Goal: Task Accomplishment & Management: Complete application form

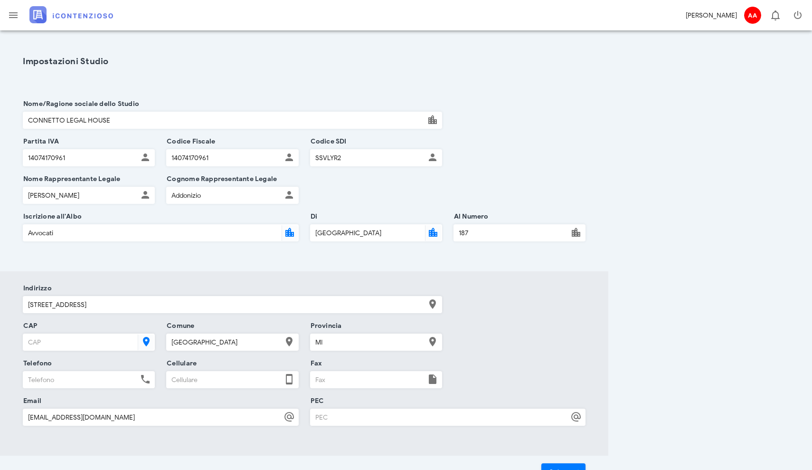
scroll to position [49, 0]
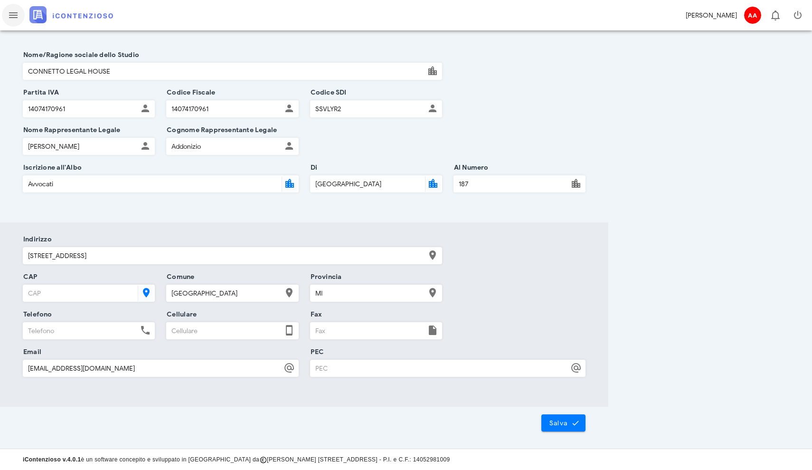
click at [17, 17] on icon "button" at bounding box center [13, 15] width 11 height 11
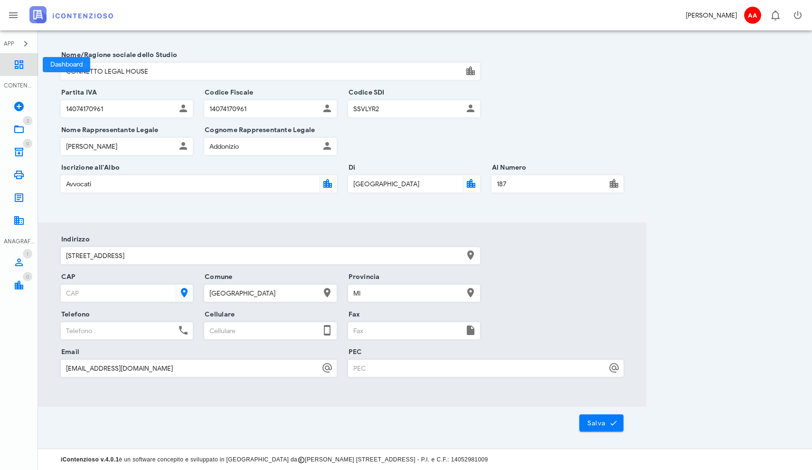
click at [15, 65] on icon at bounding box center [18, 64] width 11 height 11
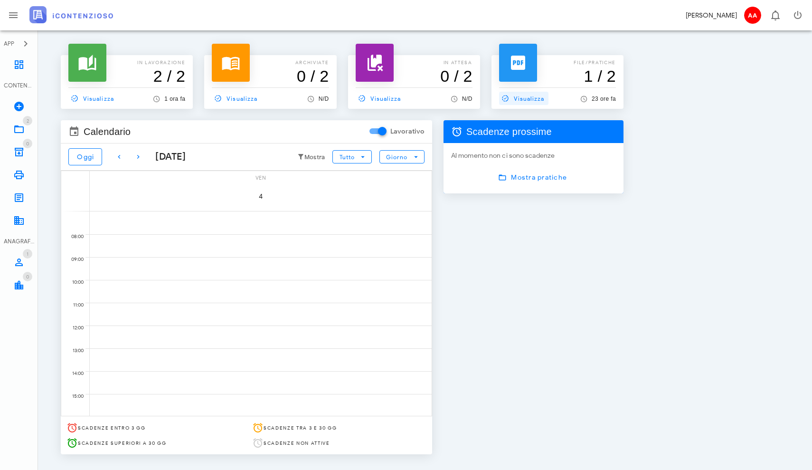
click at [517, 95] on span "Visualizza" at bounding box center [522, 98] width 46 height 9
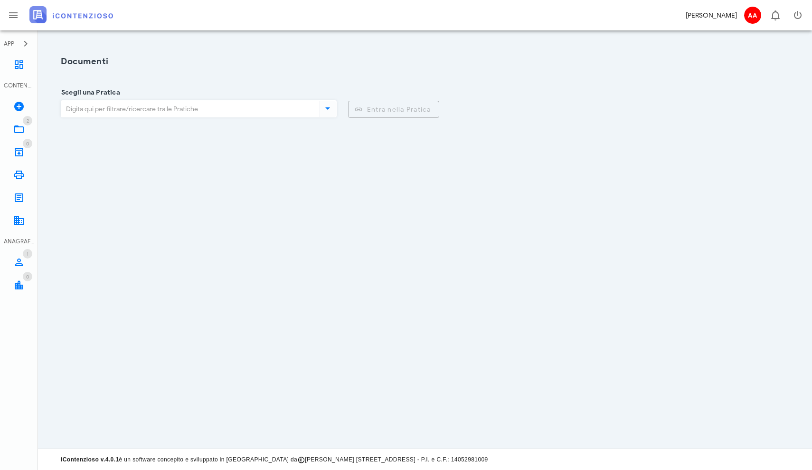
click at [330, 107] on icon at bounding box center [327, 108] width 11 height 11
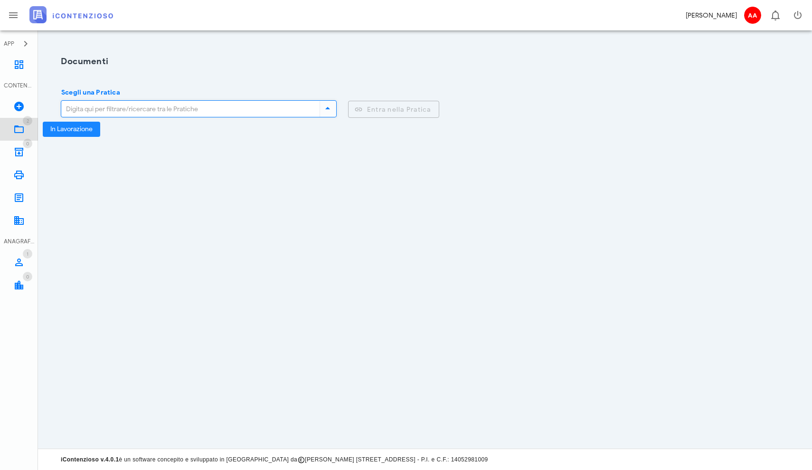
click at [18, 127] on icon at bounding box center [18, 129] width 11 height 11
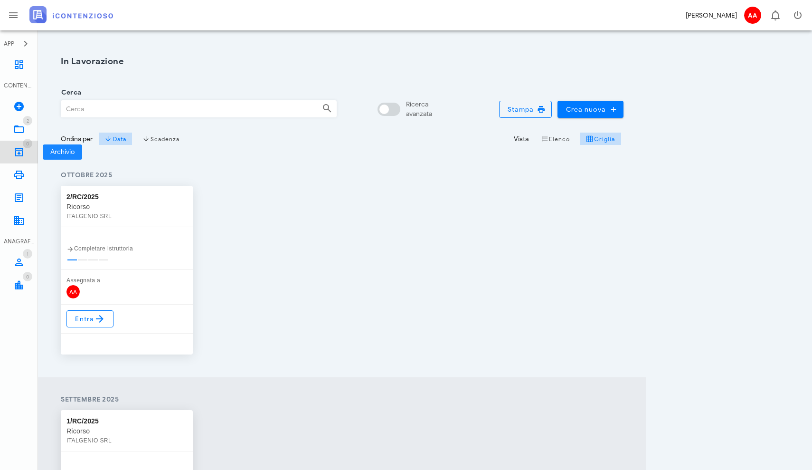
click at [19, 155] on icon at bounding box center [18, 151] width 11 height 11
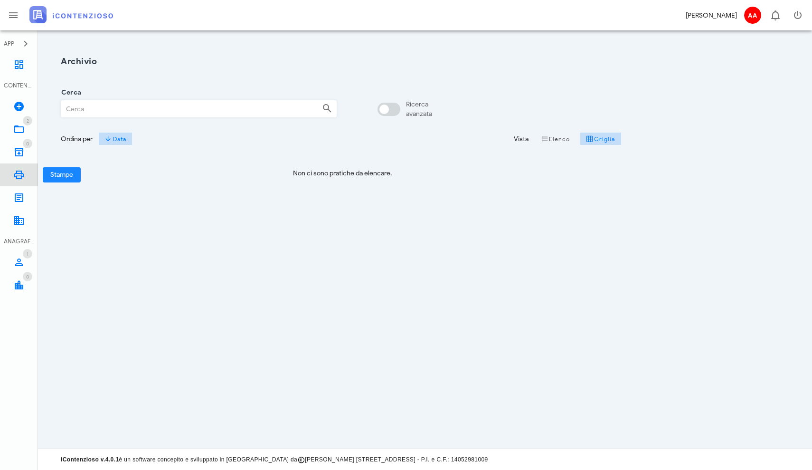
click at [18, 175] on icon at bounding box center [18, 174] width 11 height 11
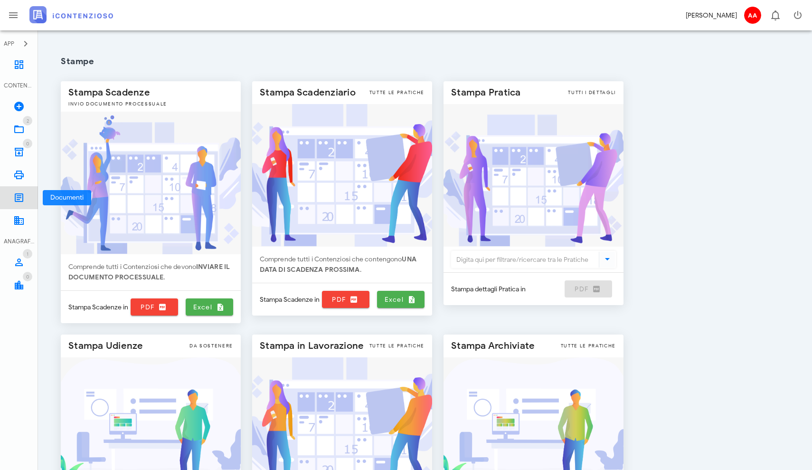
click at [15, 198] on icon at bounding box center [18, 197] width 11 height 11
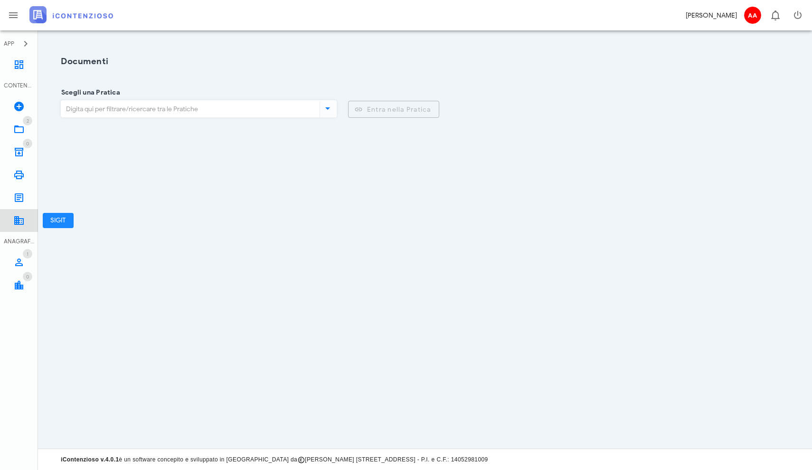
click at [19, 220] on icon at bounding box center [18, 220] width 11 height 11
click at [18, 263] on icon at bounding box center [18, 262] width 11 height 11
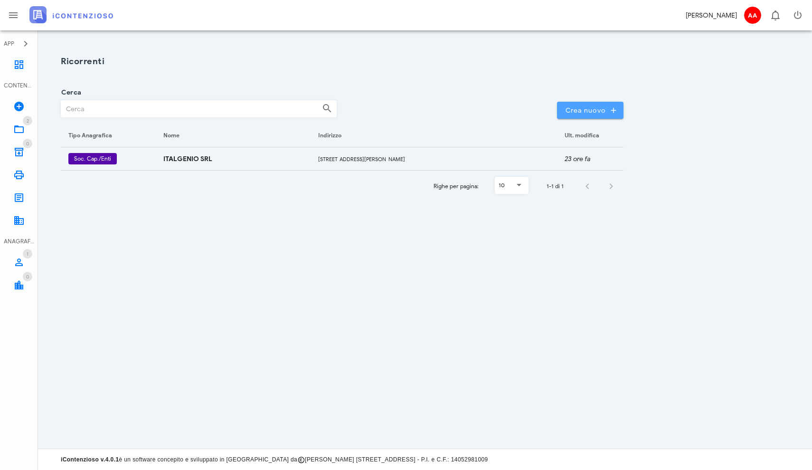
click at [588, 114] on span "Crea nuovo" at bounding box center [590, 110] width 51 height 9
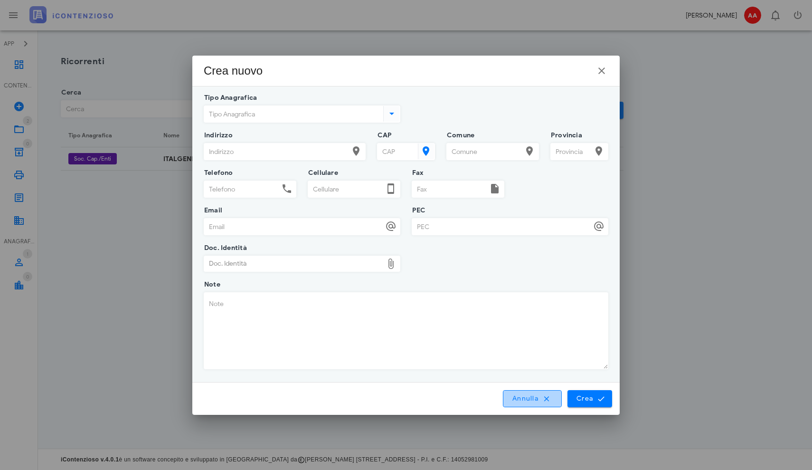
click at [528, 398] on span "Annulla" at bounding box center [532, 398] width 41 height 9
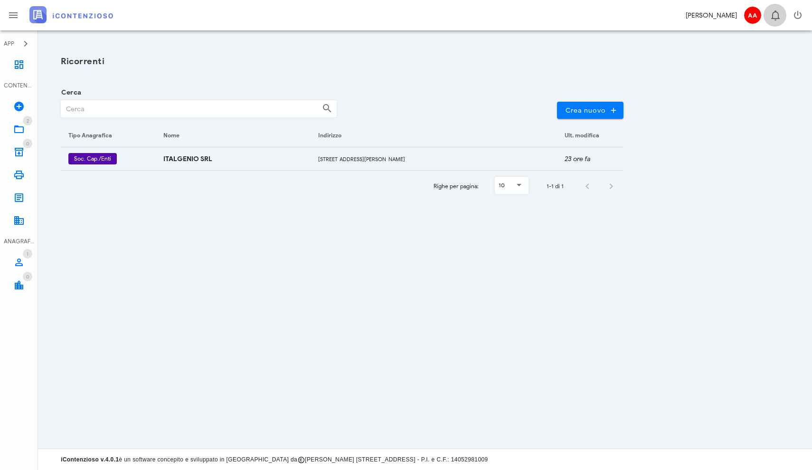
click at [777, 12] on icon "button" at bounding box center [775, 15] width 11 height 11
click at [750, 13] on span "AA" at bounding box center [752, 15] width 17 height 17
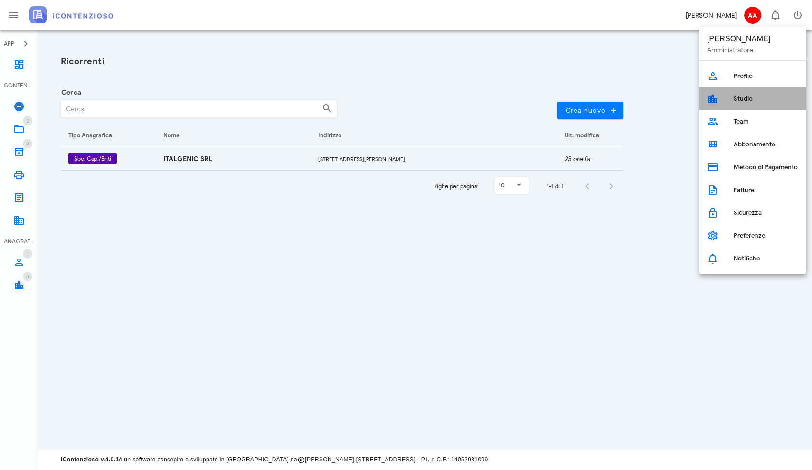
click at [711, 98] on icon at bounding box center [712, 98] width 11 height 11
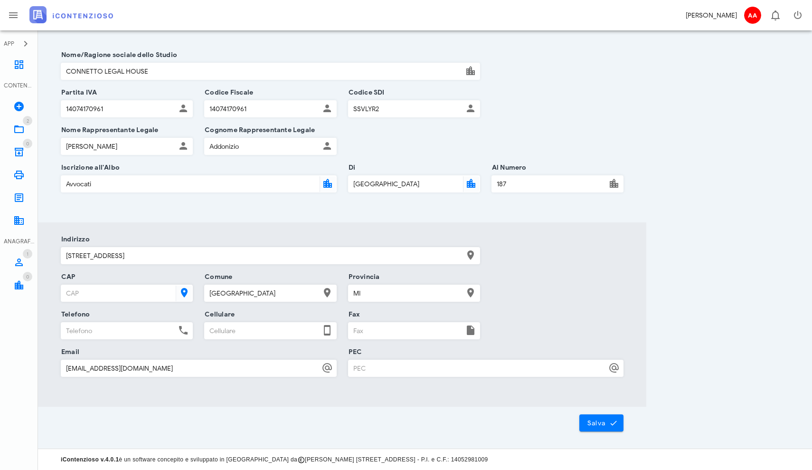
scroll to position [49, 0]
click at [717, 17] on div "[PERSON_NAME]" at bounding box center [711, 15] width 51 height 10
click at [749, 19] on span "AA" at bounding box center [752, 15] width 17 height 17
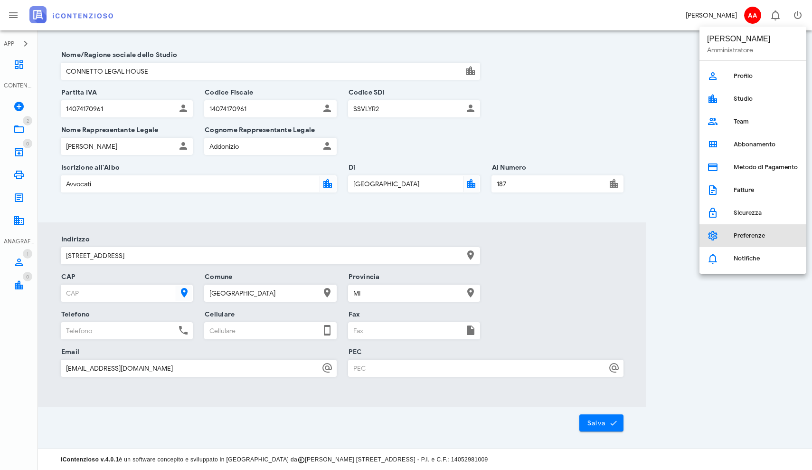
click at [723, 232] on link "Preferenze" at bounding box center [753, 235] width 107 height 23
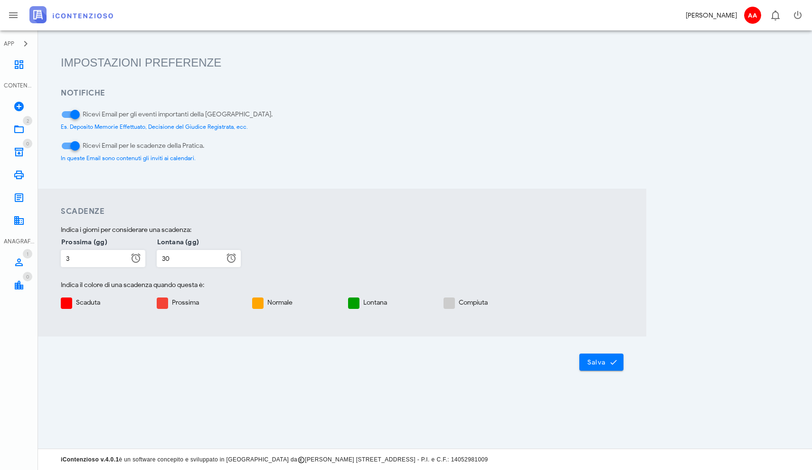
click at [733, 15] on div "[PERSON_NAME]" at bounding box center [711, 15] width 51 height 10
click at [774, 16] on icon "button" at bounding box center [775, 15] width 11 height 11
click at [750, 17] on span "AA" at bounding box center [752, 15] width 17 height 17
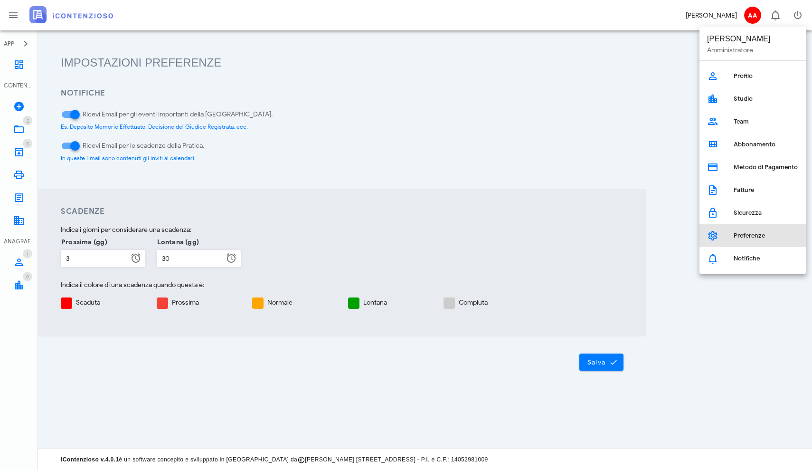
click at [720, 235] on link "Preferenze" at bounding box center [753, 235] width 107 height 23
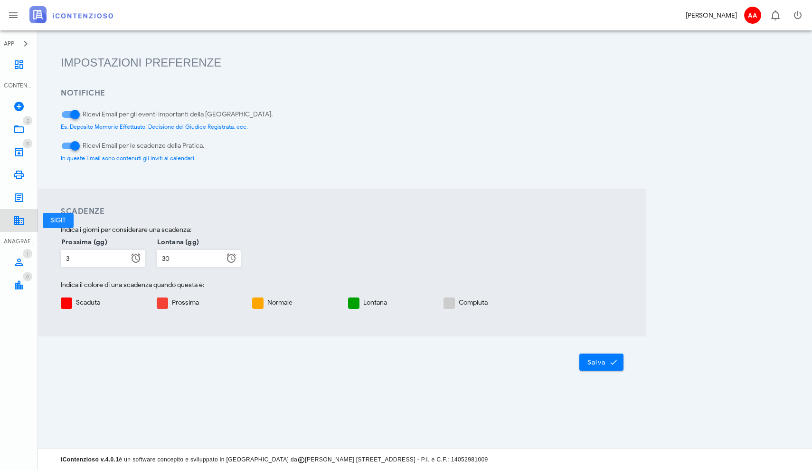
click at [18, 217] on icon at bounding box center [18, 220] width 11 height 11
click at [12, 15] on icon "button" at bounding box center [13, 15] width 11 height 11
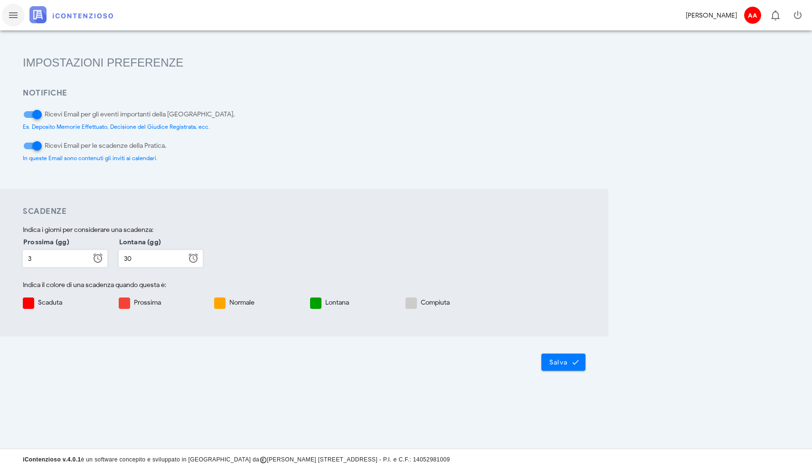
click at [12, 15] on icon "button" at bounding box center [13, 15] width 11 height 11
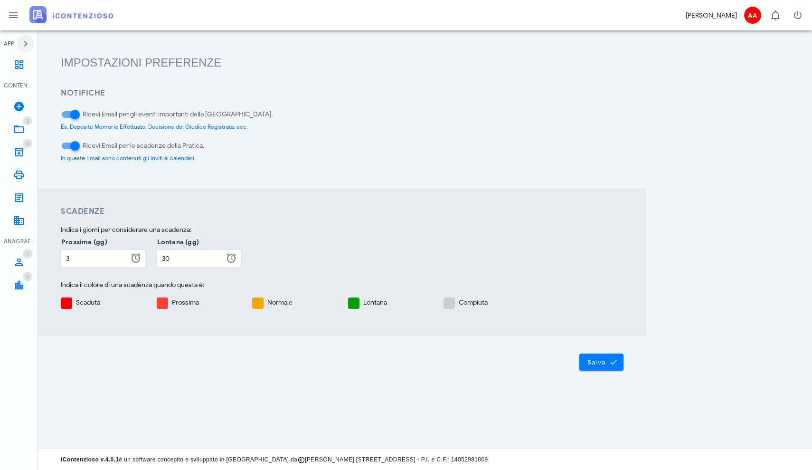
click at [25, 42] on icon "button" at bounding box center [25, 43] width 11 height 11
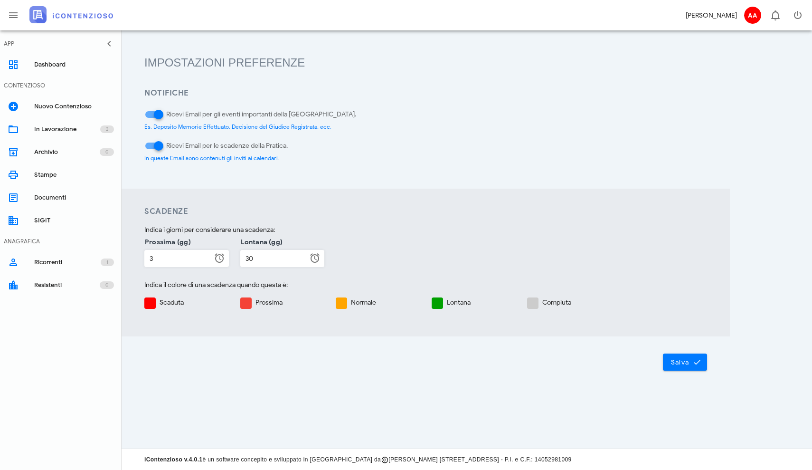
click at [27, 83] on div "CONTENZIOSO" at bounding box center [24, 85] width 41 height 9
click at [19, 107] on link "Nuovo Contenzioso" at bounding box center [61, 106] width 122 height 23
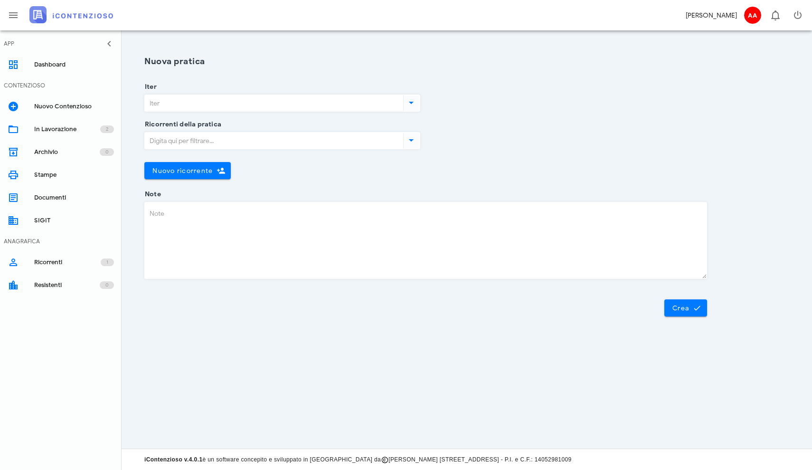
click at [231, 104] on input "Iter" at bounding box center [273, 103] width 257 height 16
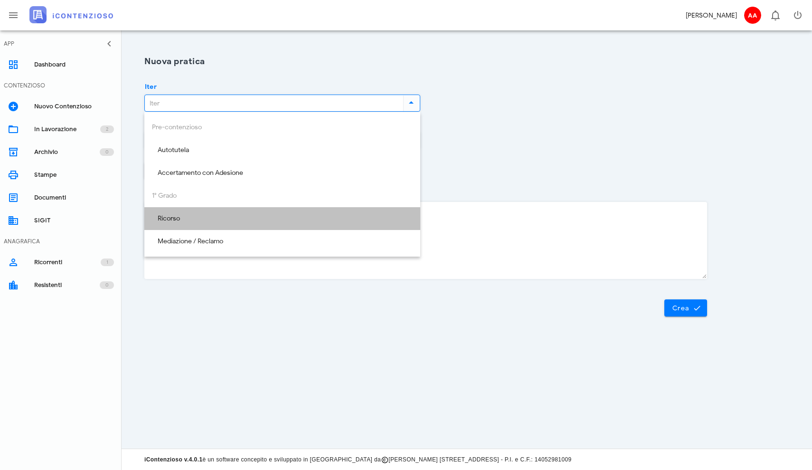
click at [174, 216] on div "Ricorso" at bounding box center [282, 219] width 261 height 8
type input "Ricorso"
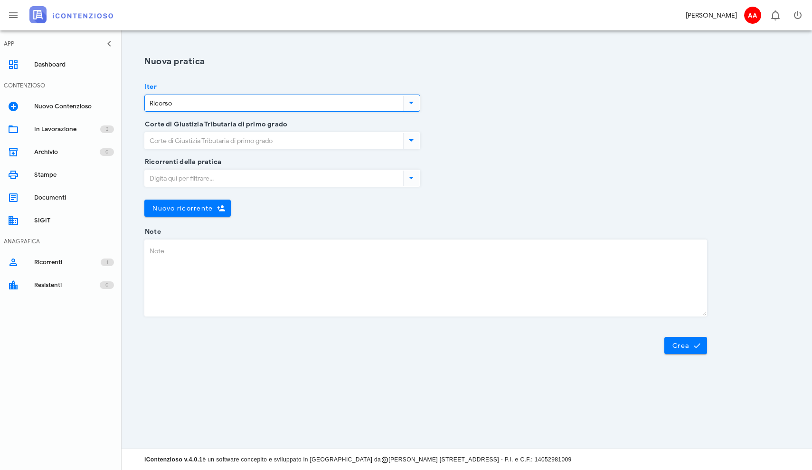
click at [410, 179] on icon at bounding box center [411, 177] width 11 height 11
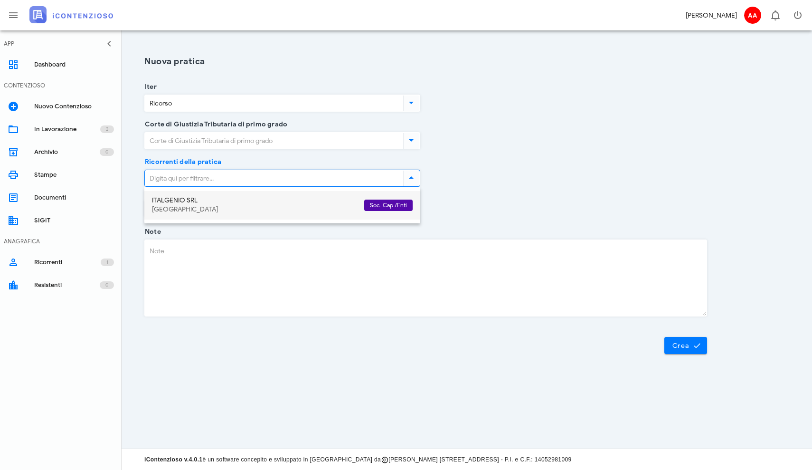
click at [205, 206] on div "Prato" at bounding box center [254, 210] width 205 height 8
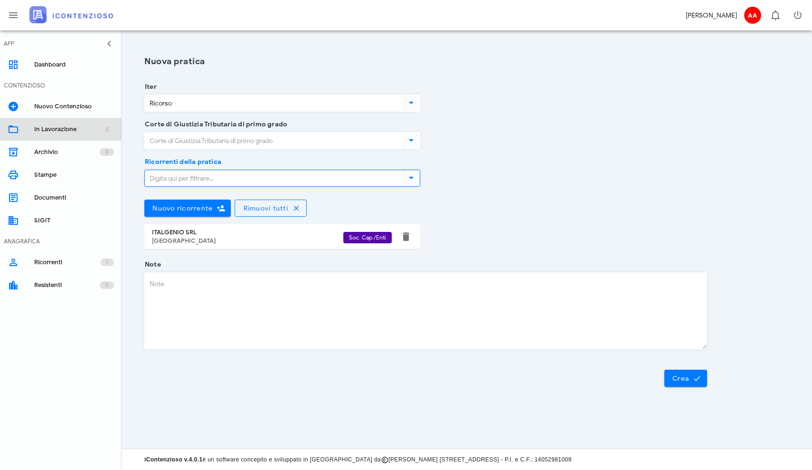
click at [41, 126] on div "In Lavorazione" at bounding box center [67, 129] width 66 height 8
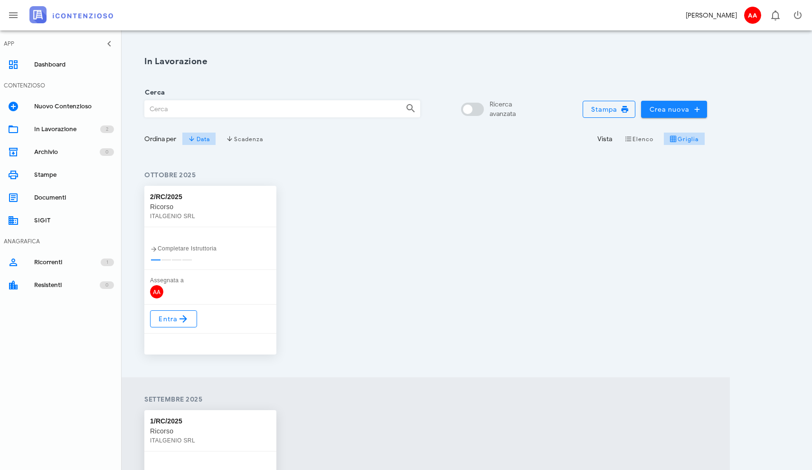
click at [651, 109] on span "Crea nuova" at bounding box center [674, 109] width 51 height 9
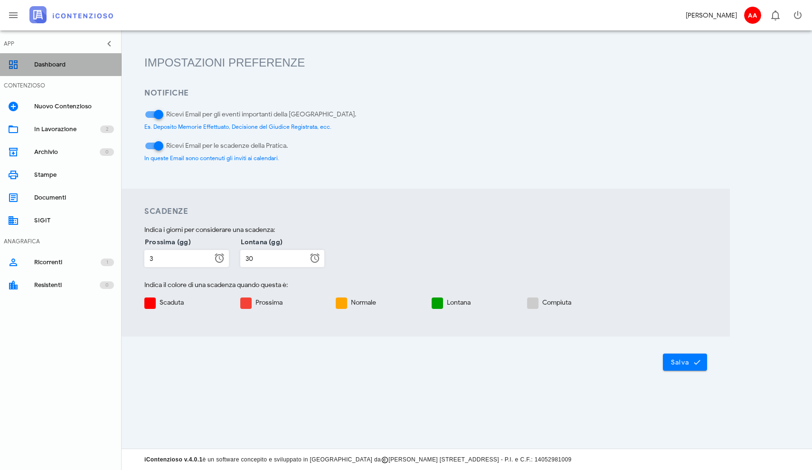
click at [36, 66] on div "Dashboard" at bounding box center [74, 65] width 80 height 8
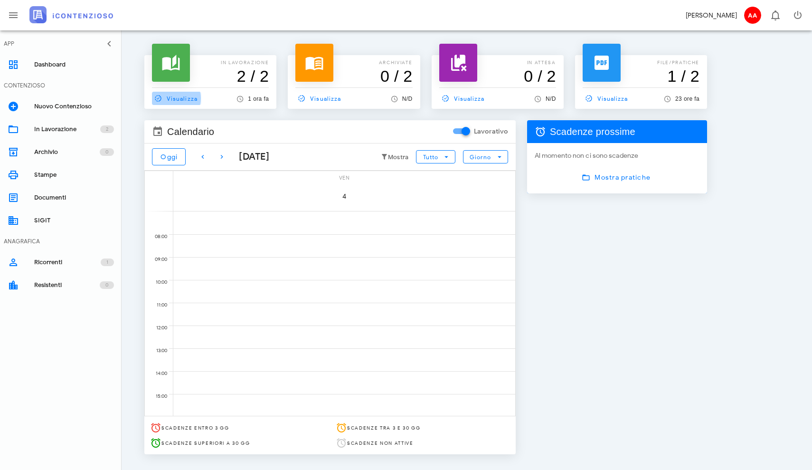
click at [177, 104] on link "Visualizza" at bounding box center [176, 98] width 49 height 13
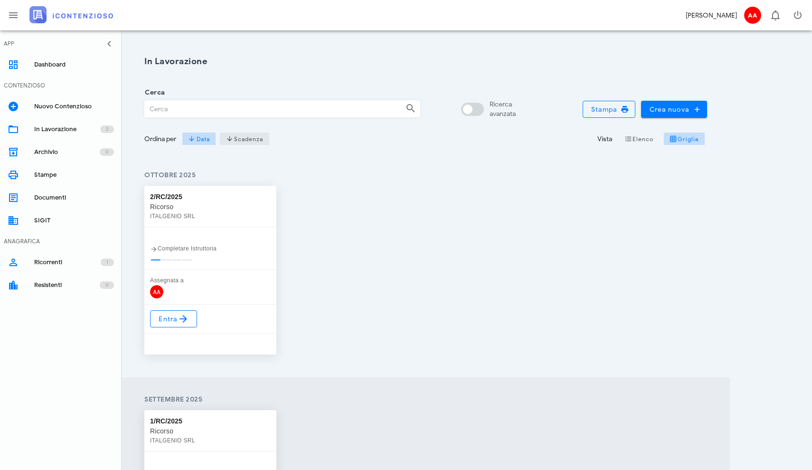
click at [238, 140] on span "Scadenza" at bounding box center [245, 139] width 38 height 8
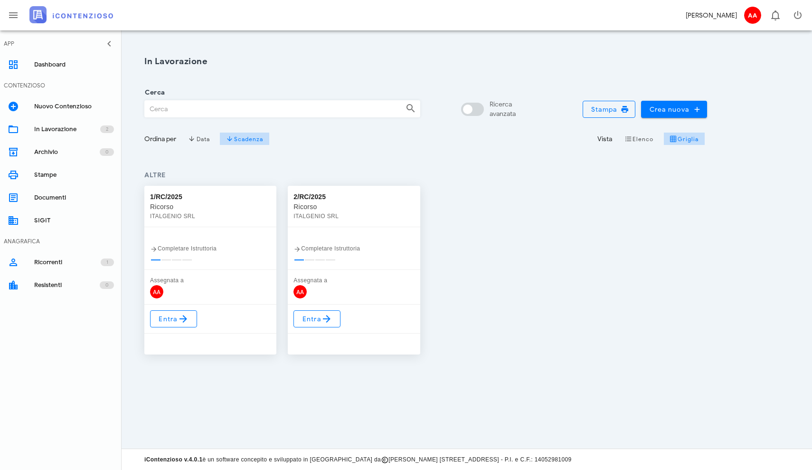
click at [174, 139] on div "Ordina per" at bounding box center [160, 139] width 32 height 10
click at [467, 111] on div at bounding box center [468, 109] width 16 height 16
checkbox input "true"
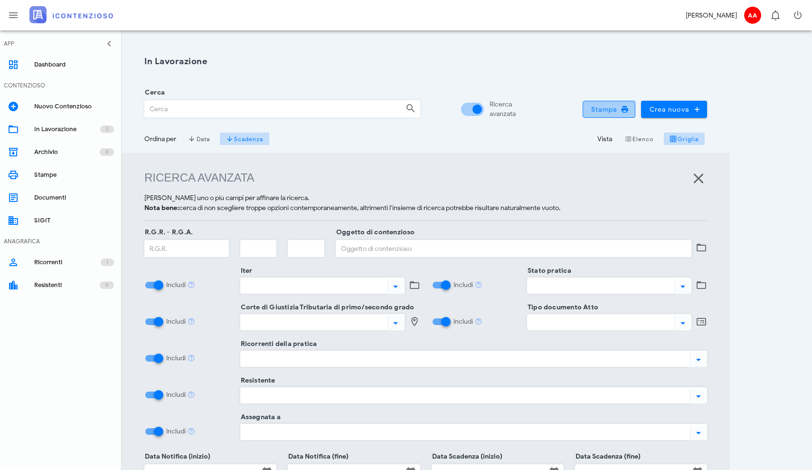
click at [604, 113] on span "Stampa" at bounding box center [609, 109] width 37 height 9
click at [421, 191] on div "Ricerca avanzata Seleziona uno o più campi per affinare la ricerca. Nota bene: …" at bounding box center [426, 360] width 609 height 415
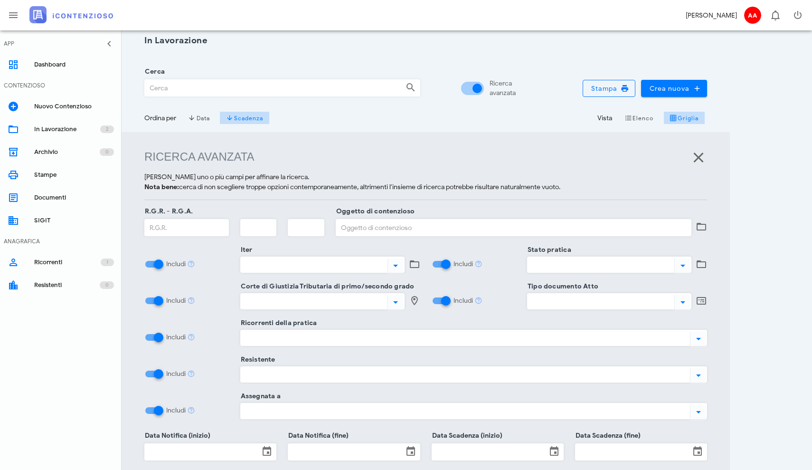
scroll to position [19, 0]
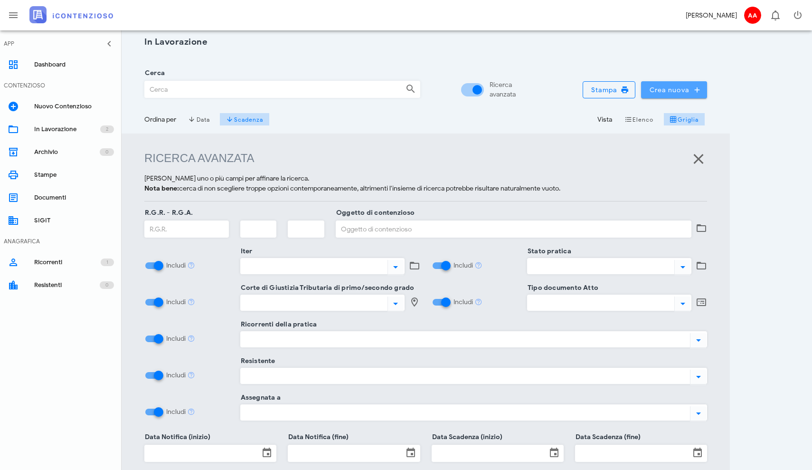
click at [665, 88] on span "Crea nuova" at bounding box center [674, 90] width 51 height 9
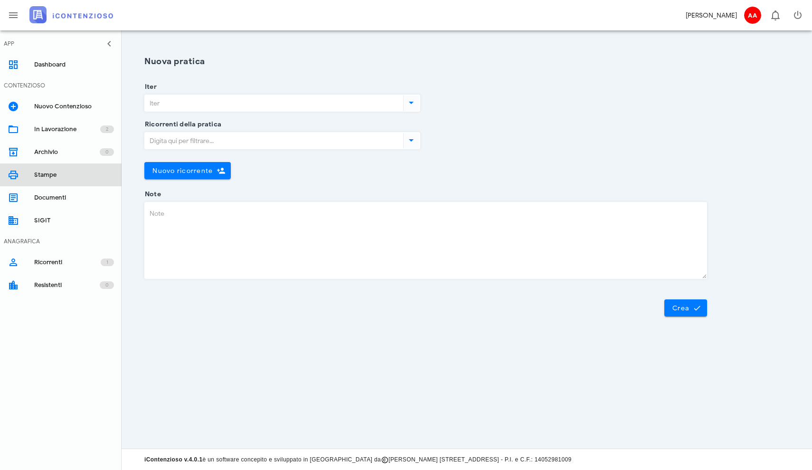
click at [39, 172] on div "Stampe" at bounding box center [74, 175] width 80 height 8
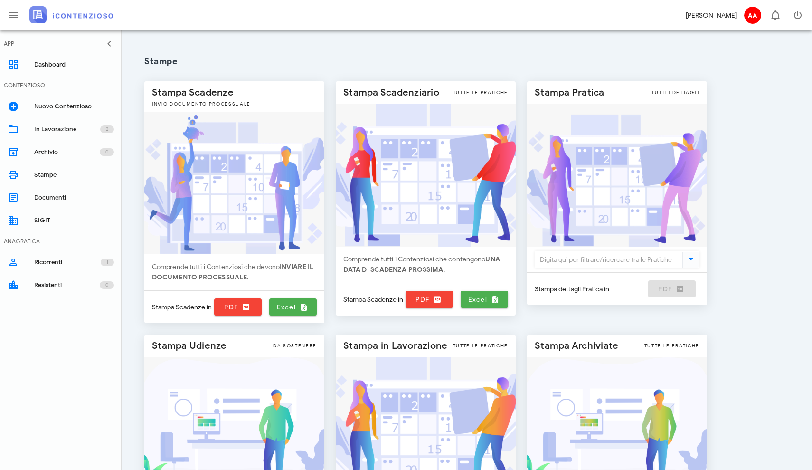
click at [717, 17] on div "[PERSON_NAME]" at bounding box center [711, 15] width 51 height 10
click at [667, 290] on div "Stampa dettagli Pratica in PDF" at bounding box center [617, 289] width 180 height 32
click at [695, 263] on icon at bounding box center [691, 258] width 11 height 11
click at [648, 259] on input "Scegli una Pratica" at bounding box center [607, 259] width 145 height 16
click at [209, 159] on div at bounding box center [234, 183] width 180 height 143
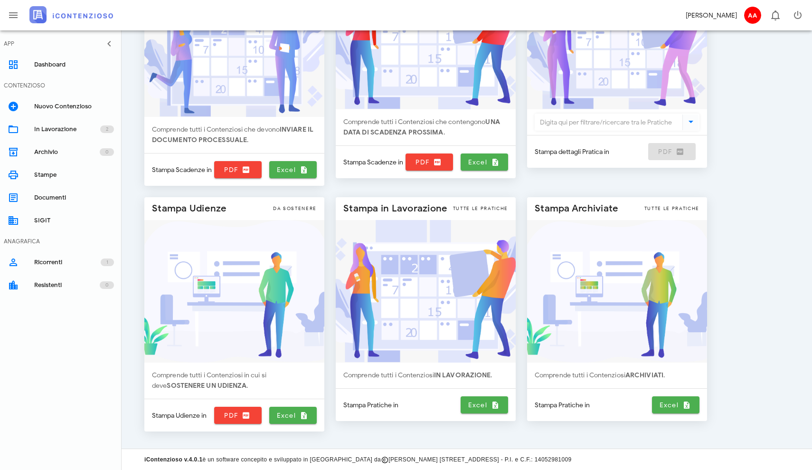
scroll to position [137, 0]
click at [751, 20] on span "AA" at bounding box center [752, 15] width 17 height 17
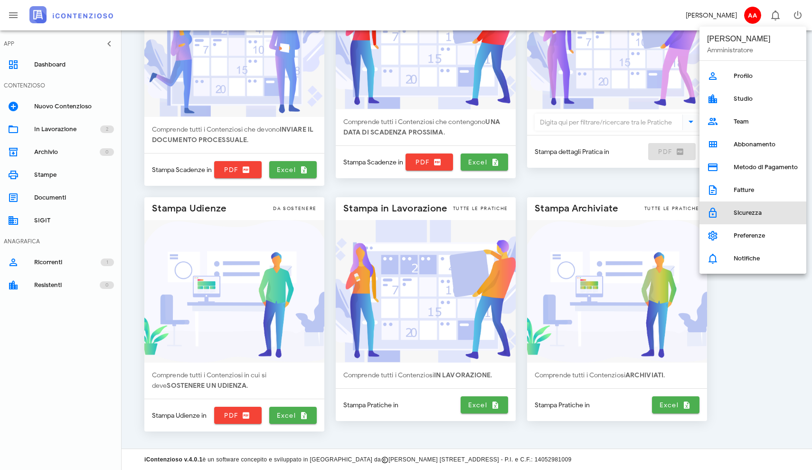
click at [716, 214] on icon at bounding box center [712, 212] width 11 height 11
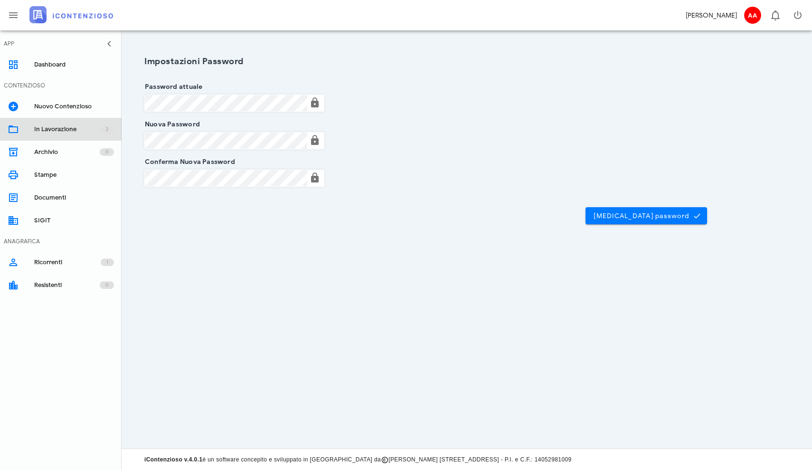
click at [29, 127] on link "In Lavorazione 2" at bounding box center [61, 129] width 122 height 23
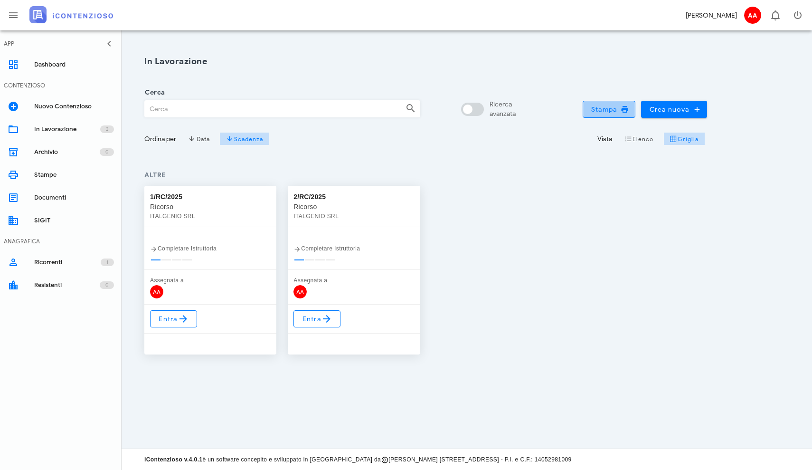
click at [622, 109] on icon "button" at bounding box center [625, 109] width 9 height 9
click at [203, 141] on span "Data" at bounding box center [198, 139] width 21 height 8
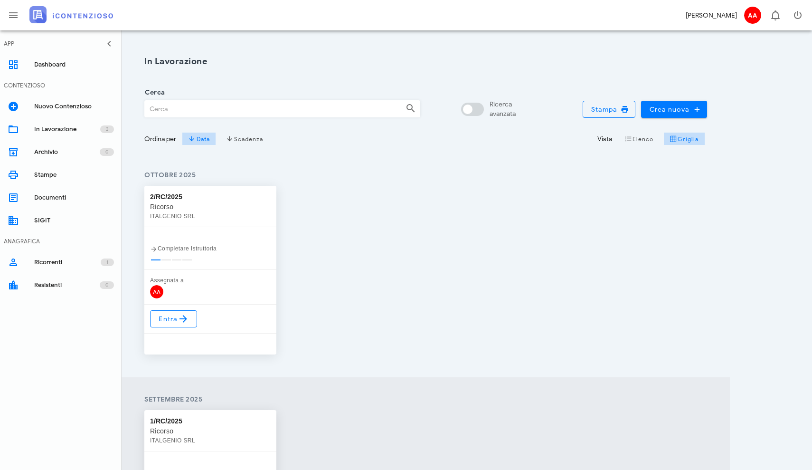
click at [161, 136] on div "Ordina per" at bounding box center [160, 139] width 32 height 10
click at [48, 133] on div "In Lavorazione" at bounding box center [67, 129] width 66 height 8
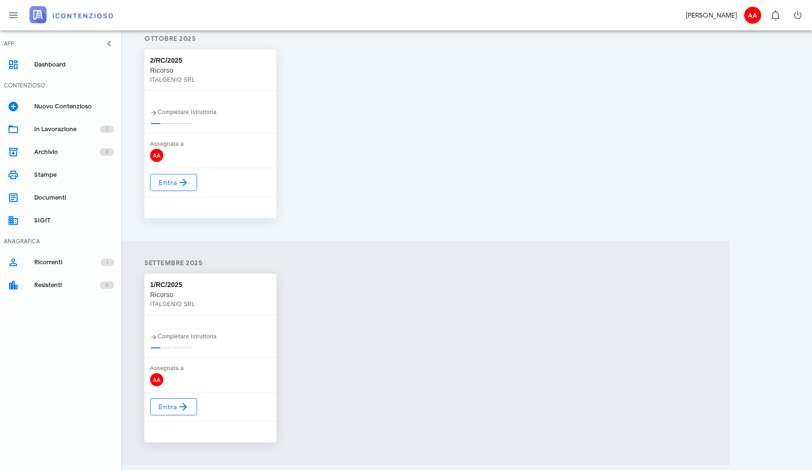
scroll to position [144, 0]
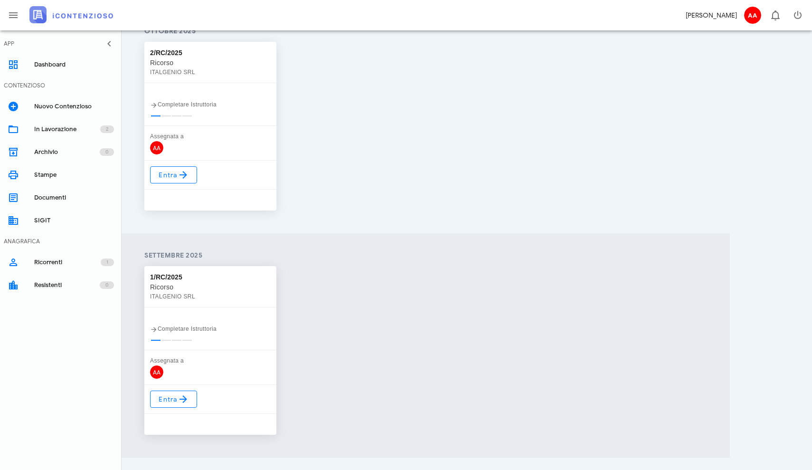
click at [196, 86] on div "Completare Istruttoria" at bounding box center [210, 104] width 132 height 43
click at [188, 76] on div "ITALGENIO SRL" at bounding box center [210, 72] width 121 height 10
click at [186, 178] on icon at bounding box center [183, 174] width 11 height 11
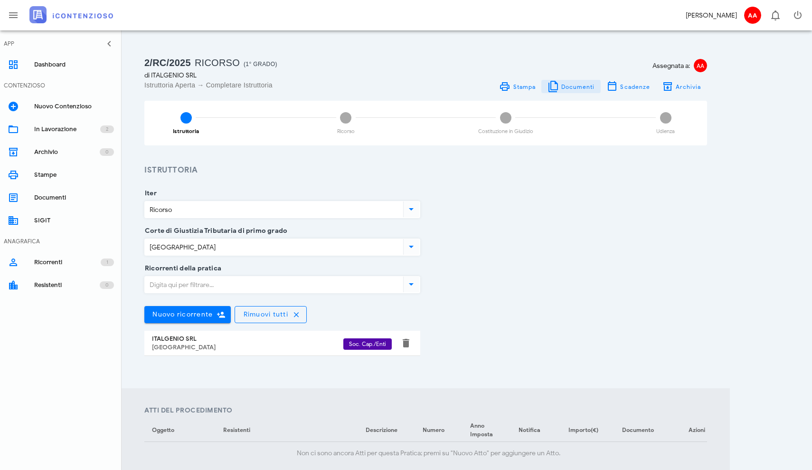
click at [566, 85] on span "Documenti" at bounding box center [578, 86] width 34 height 7
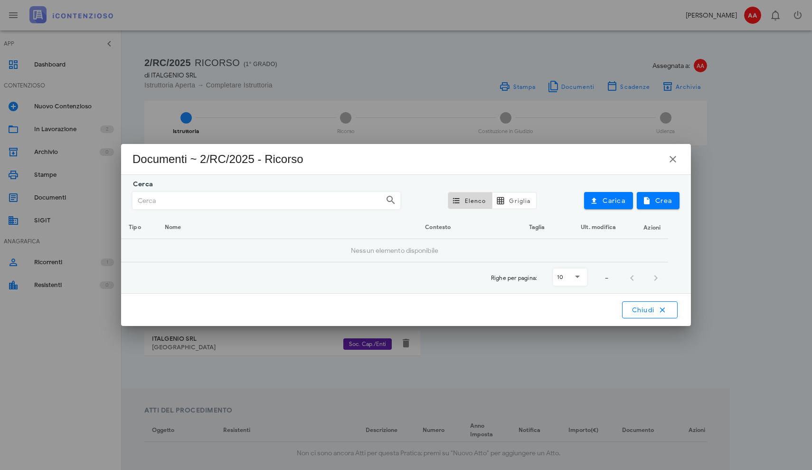
click at [390, 202] on icon at bounding box center [390, 199] width 11 height 11
click at [656, 204] on span "Crea" at bounding box center [659, 200] width 28 height 9
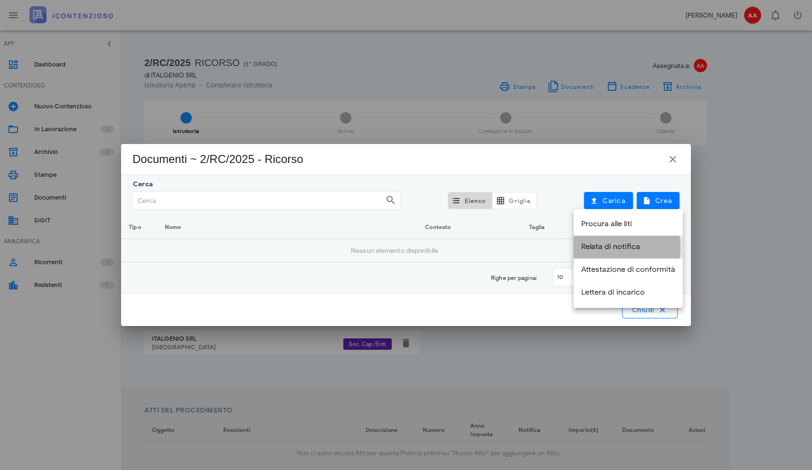
click at [586, 248] on div "Relata di notifica" at bounding box center [628, 246] width 94 height 9
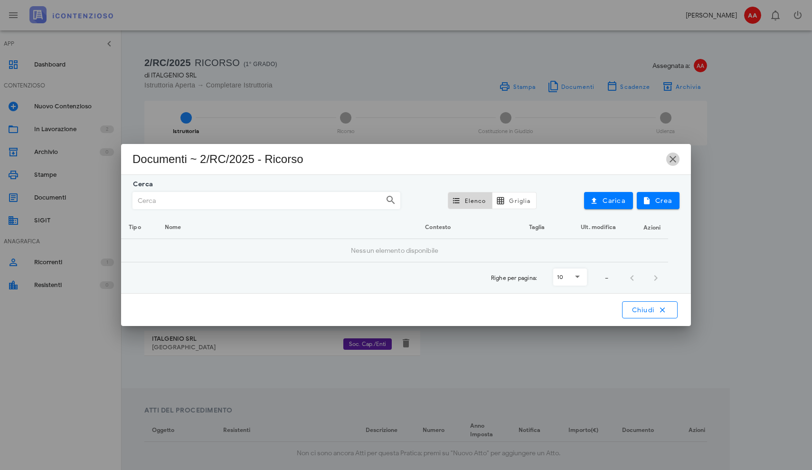
click at [675, 160] on icon "button" at bounding box center [672, 158] width 11 height 11
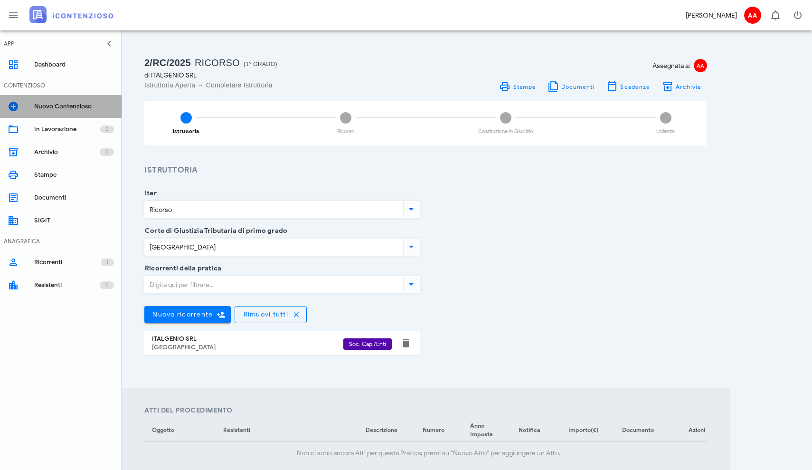
click at [59, 106] on div "Nuovo Contenzioso" at bounding box center [74, 107] width 80 height 8
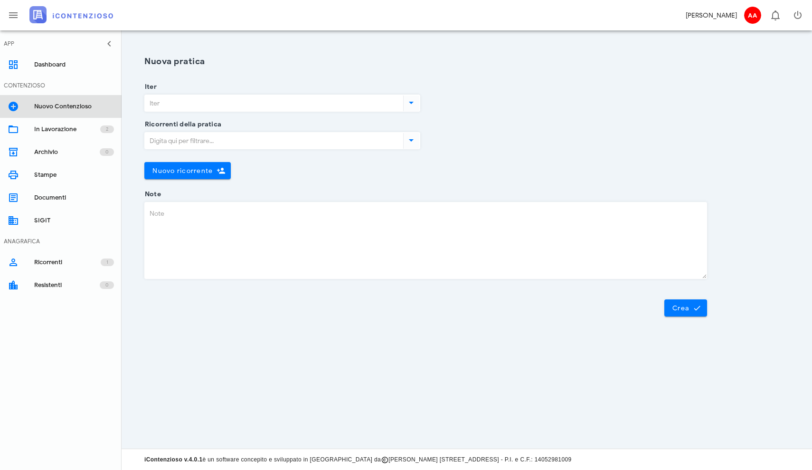
click at [64, 107] on div "Nuovo Contenzioso" at bounding box center [74, 107] width 80 height 8
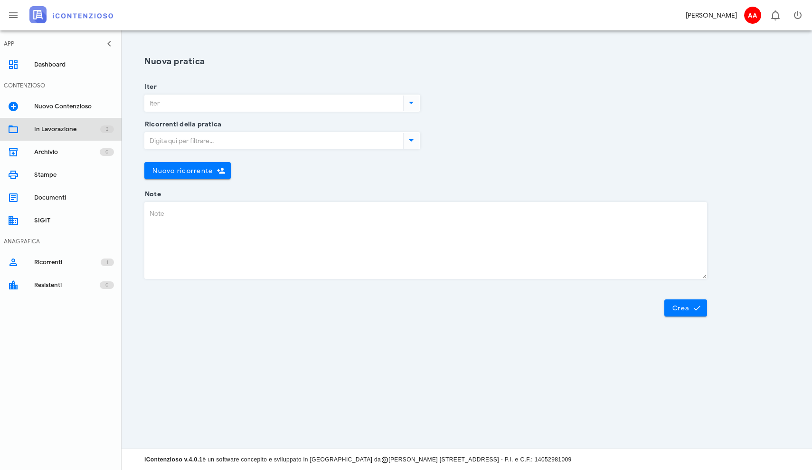
click at [109, 132] on span "2" at bounding box center [107, 129] width 14 height 8
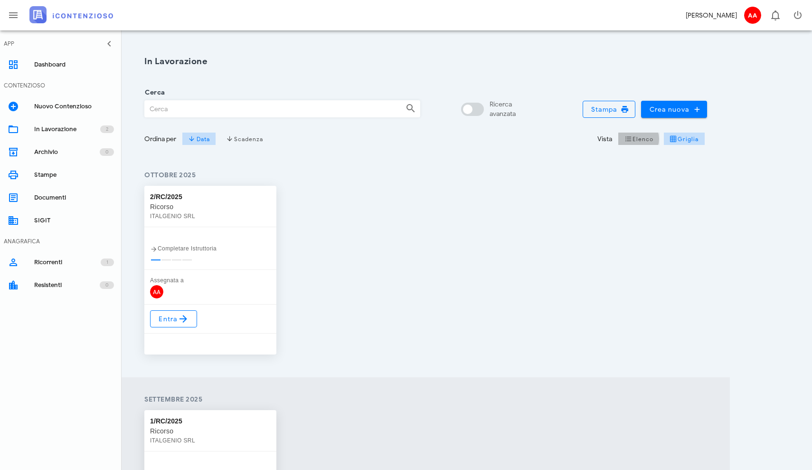
click at [637, 139] on span "Elenco" at bounding box center [639, 139] width 29 height 8
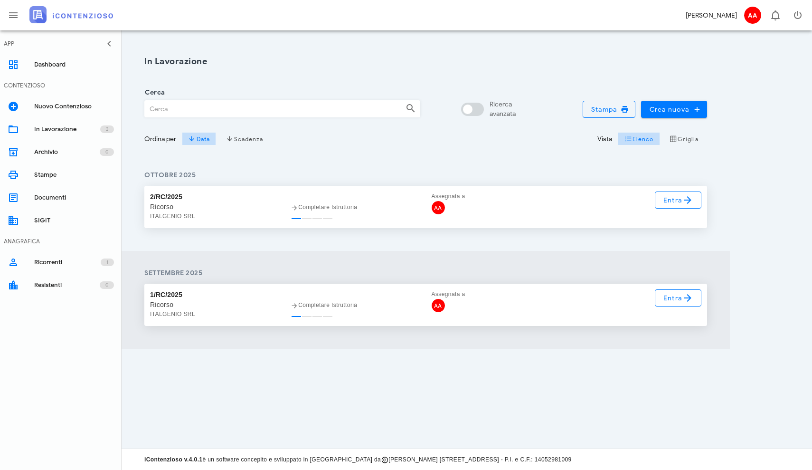
click at [287, 215] on div "Completare Istruttoria" at bounding box center [355, 207] width 141 height 42
click at [307, 202] on div "Completare Istruttoria" at bounding box center [355, 207] width 129 height 10
click at [307, 205] on div "Completare Istruttoria" at bounding box center [355, 207] width 129 height 10
click at [442, 211] on span "AA" at bounding box center [438, 207] width 13 height 13
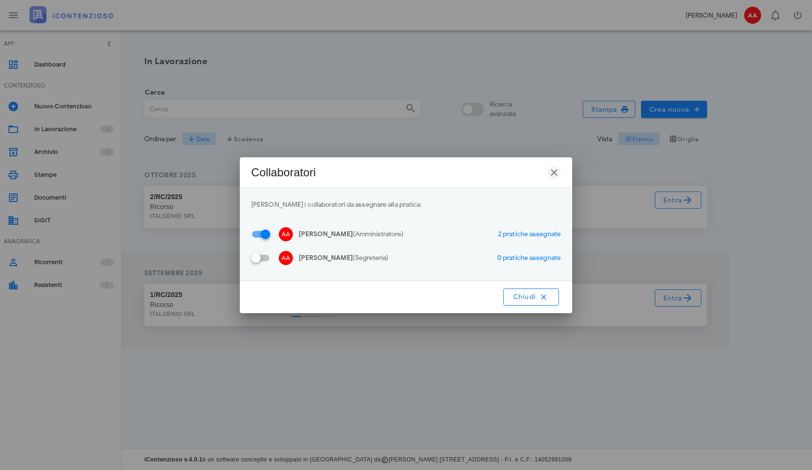
click at [558, 173] on icon "button" at bounding box center [554, 172] width 11 height 11
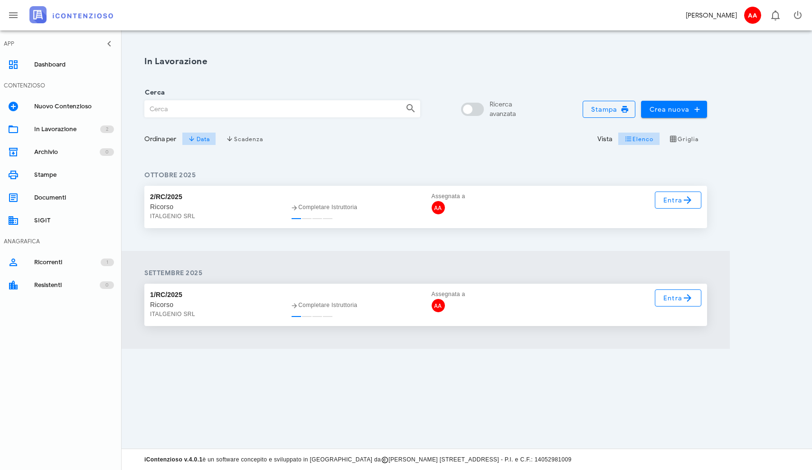
click at [162, 210] on div "Ricorso" at bounding box center [214, 207] width 129 height 10
click at [67, 107] on div "Nuovo Contenzioso" at bounding box center [74, 107] width 80 height 8
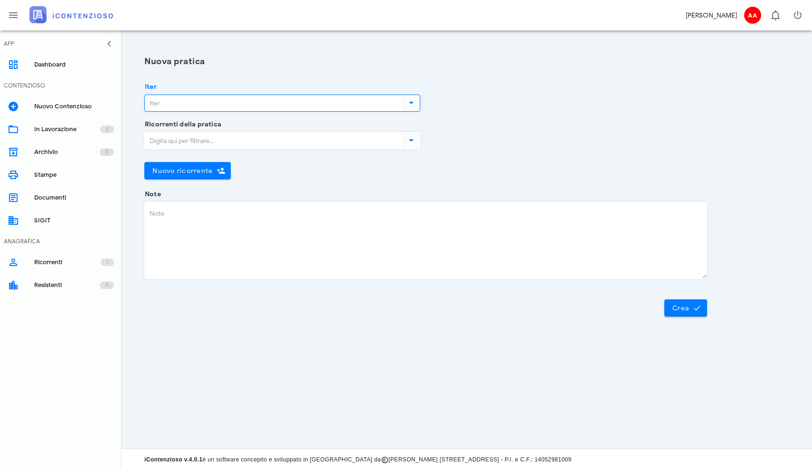
click at [225, 100] on input "Iter" at bounding box center [273, 103] width 257 height 16
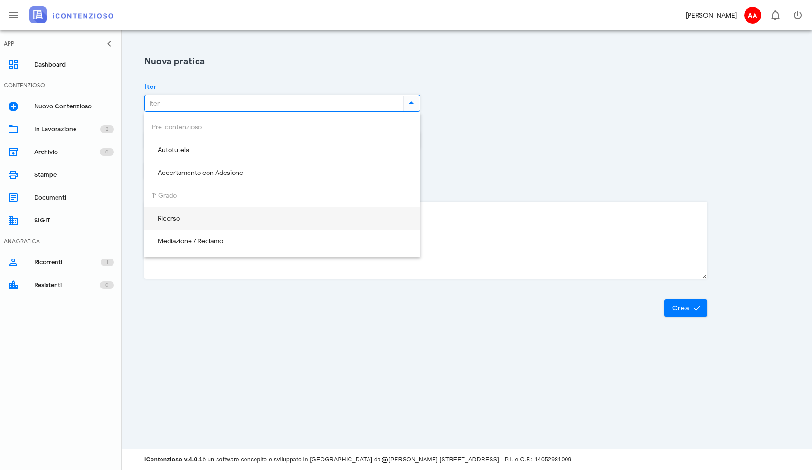
click at [186, 219] on div "Ricorso" at bounding box center [282, 219] width 261 height 8
type input "Ricorso"
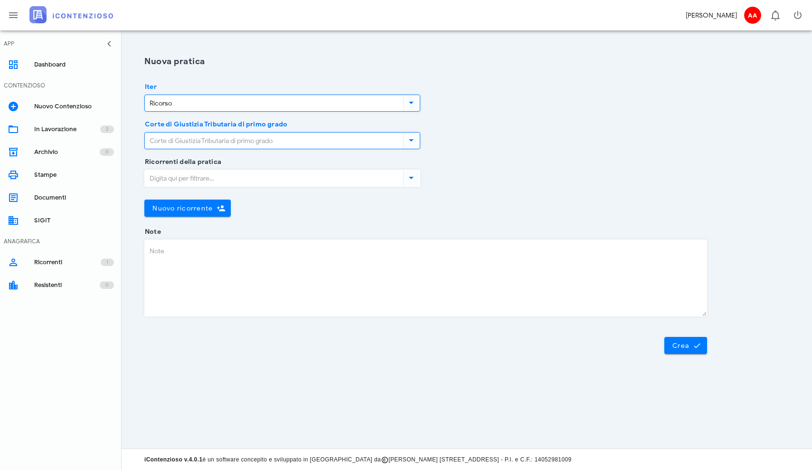
click at [223, 141] on input "Corte di Giustizia Tributaria di primo grado" at bounding box center [273, 141] width 257 height 16
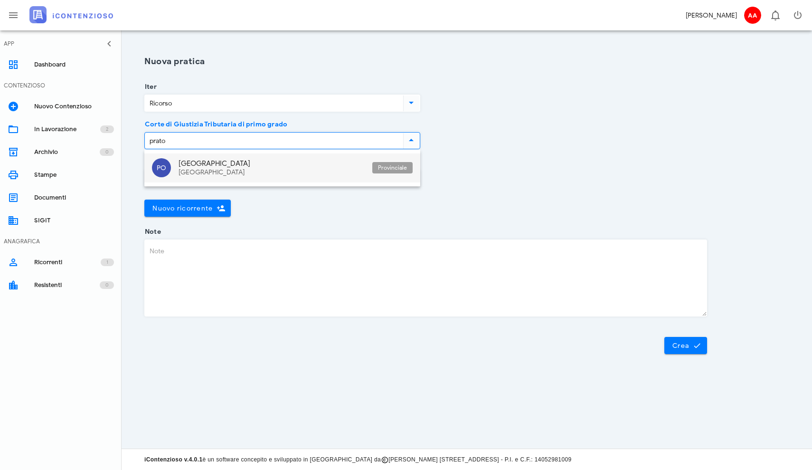
click at [195, 172] on div "Toscana" at bounding box center [272, 173] width 186 height 8
type input "Prato"
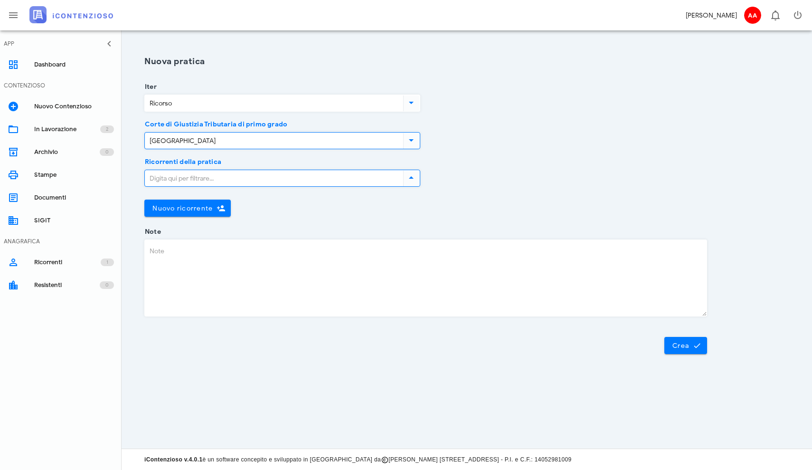
click at [193, 181] on input "Ricorrenti della pratica" at bounding box center [273, 178] width 257 height 16
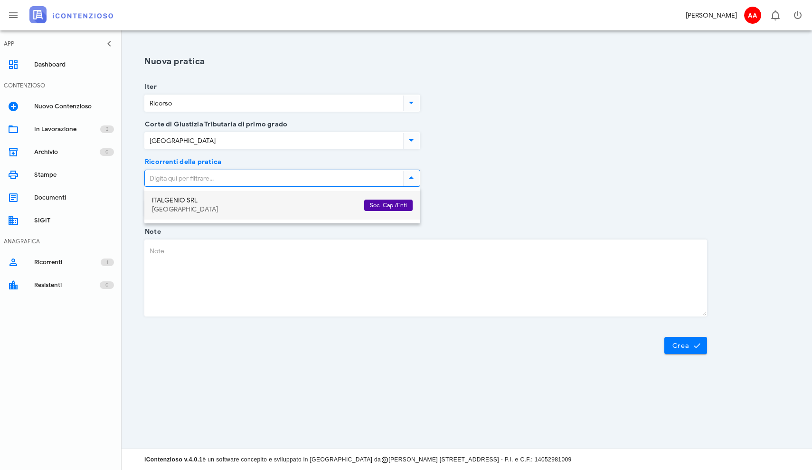
click at [186, 200] on div "ITALGENIO SRL" at bounding box center [254, 201] width 205 height 8
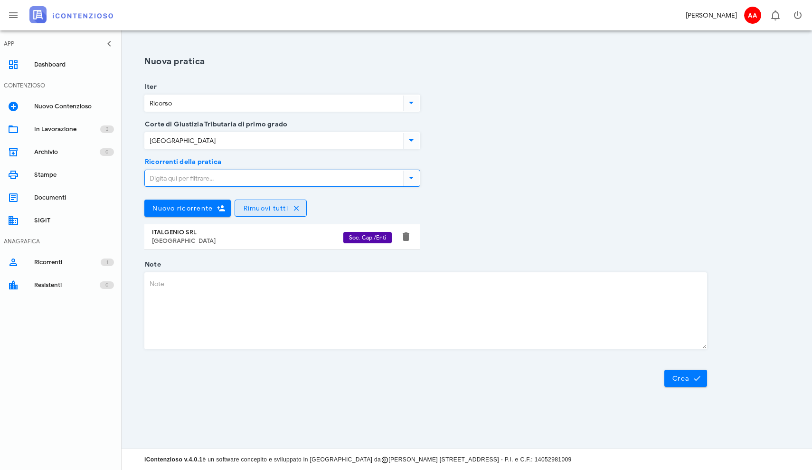
click at [293, 210] on icon "button" at bounding box center [296, 208] width 9 height 9
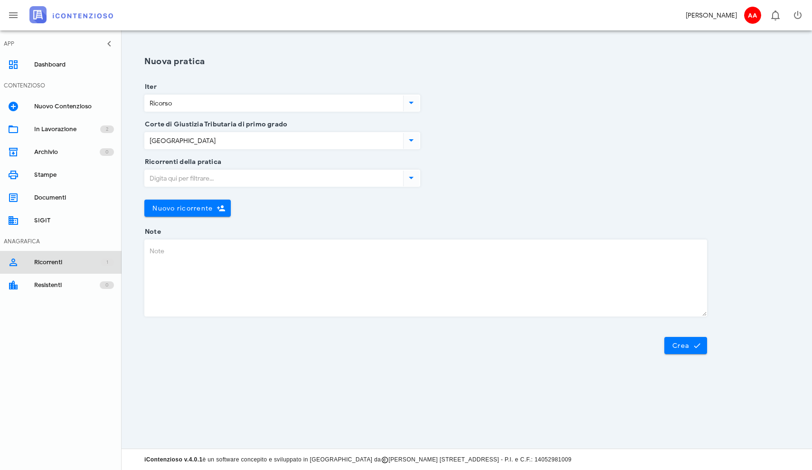
click at [48, 265] on div "Ricorrenti" at bounding box center [67, 262] width 67 height 8
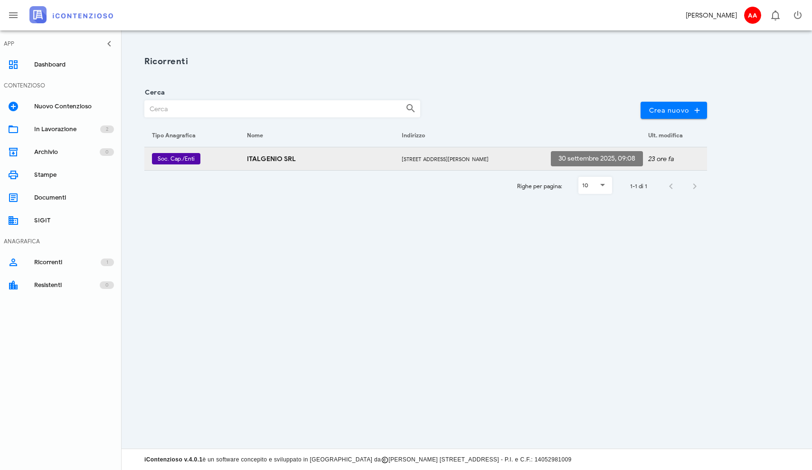
click at [656, 159] on em "23 ore fa" at bounding box center [661, 159] width 26 height 8
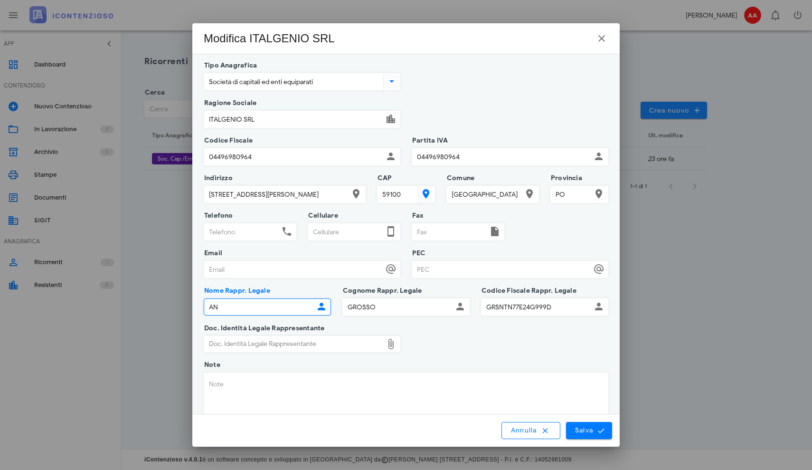
type input "A"
type input "p"
type input "PAOLO"
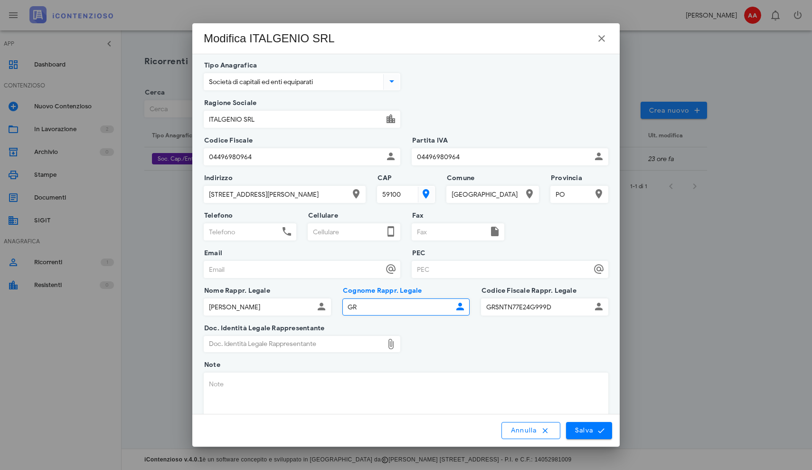
type input "G"
type input "MAMMOLA"
click at [429, 271] on input "PEC" at bounding box center [501, 269] width 179 height 16
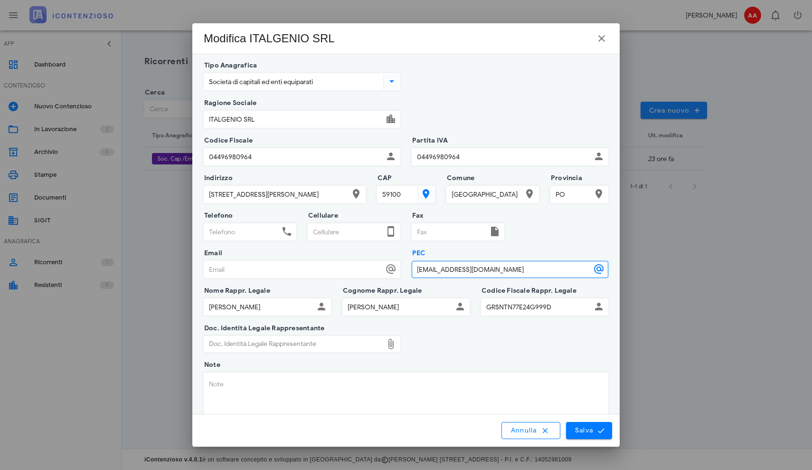
type input "italgenio_admin@mypec.eu"
click at [564, 308] on input "GRSNTN77E24G999D" at bounding box center [537, 307] width 110 height 16
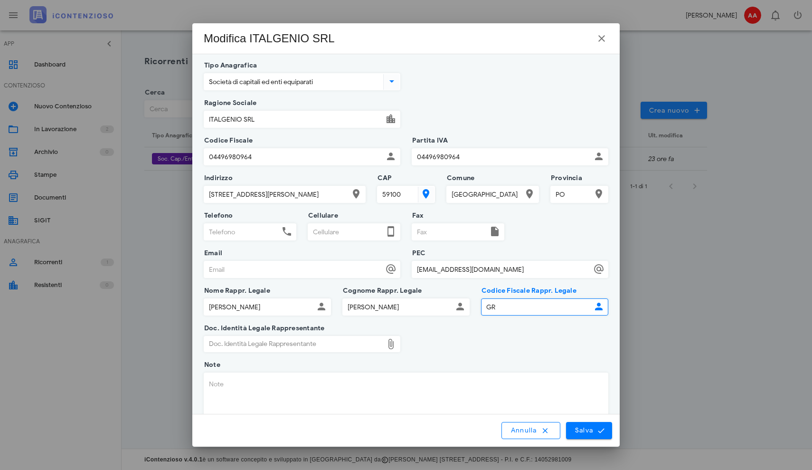
type input "G"
type input "MMMPLA61H14L219S"
click at [373, 343] on div "Doc. Identità Legale Rappresentante" at bounding box center [293, 343] width 179 height 15
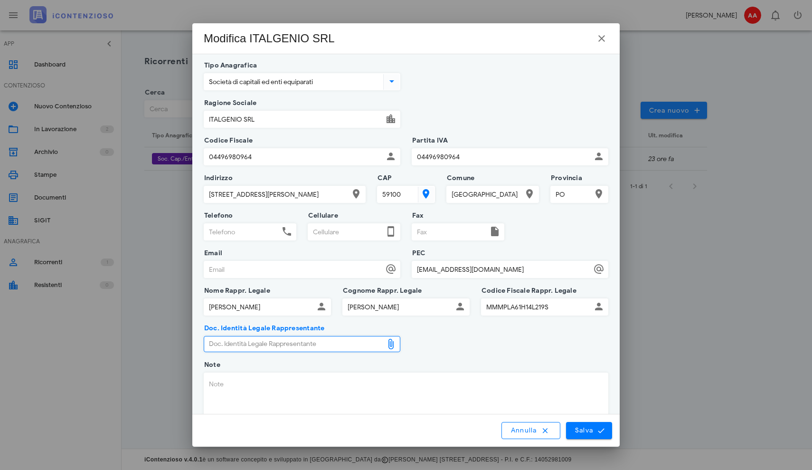
click at [391, 349] on icon at bounding box center [390, 343] width 11 height 11
click at [391, 343] on icon at bounding box center [390, 343] width 11 height 11
click at [343, 345] on div "Doc. Identità Legale Rappresentante" at bounding box center [293, 343] width 179 height 15
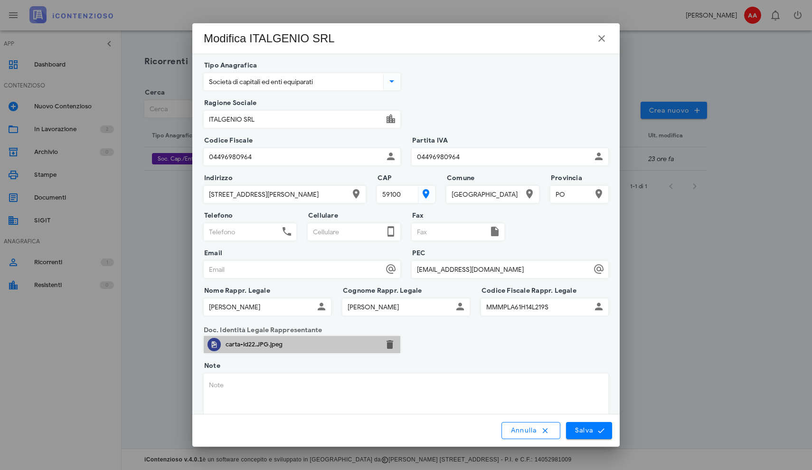
click at [313, 346] on div "carta-id22.JPG.jpeg" at bounding box center [302, 345] width 153 height 8
click at [391, 345] on button "button" at bounding box center [389, 344] width 11 height 11
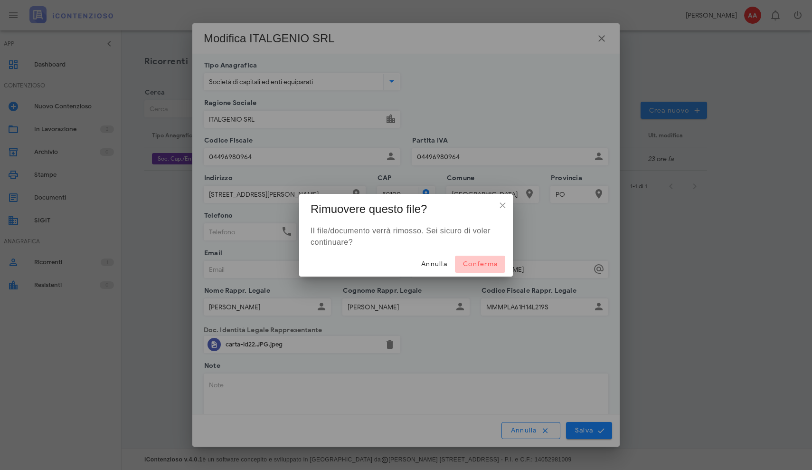
click at [481, 267] on span "Conferma" at bounding box center [480, 264] width 35 height 8
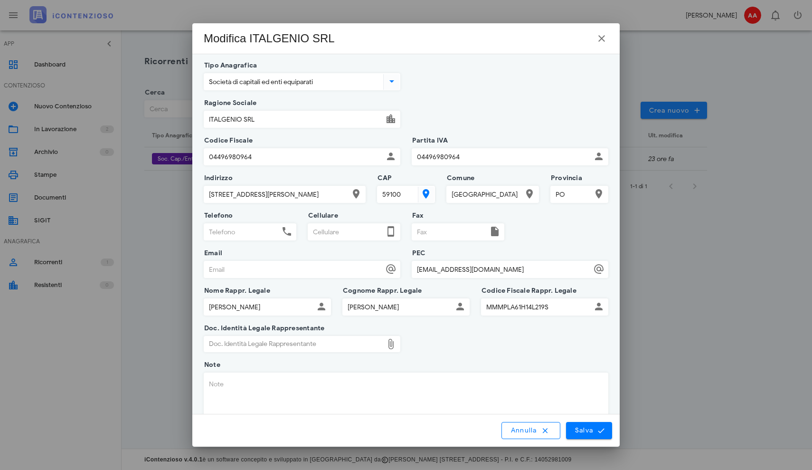
click at [392, 344] on icon at bounding box center [390, 343] width 11 height 11
click at [391, 345] on icon at bounding box center [390, 343] width 11 height 11
click at [390, 344] on icon at bounding box center [390, 343] width 11 height 11
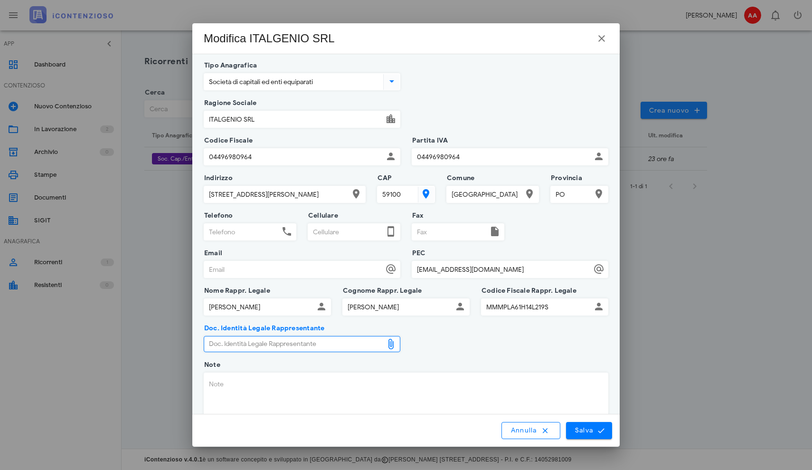
click at [380, 347] on div "Doc. Identità Legale Rappresentante" at bounding box center [293, 343] width 179 height 15
type input "C:\fakepath\carta id2[2].JPG.jpeg"
click at [350, 344] on div "carta-id22.JPG.jpeg" at bounding box center [302, 345] width 153 height 8
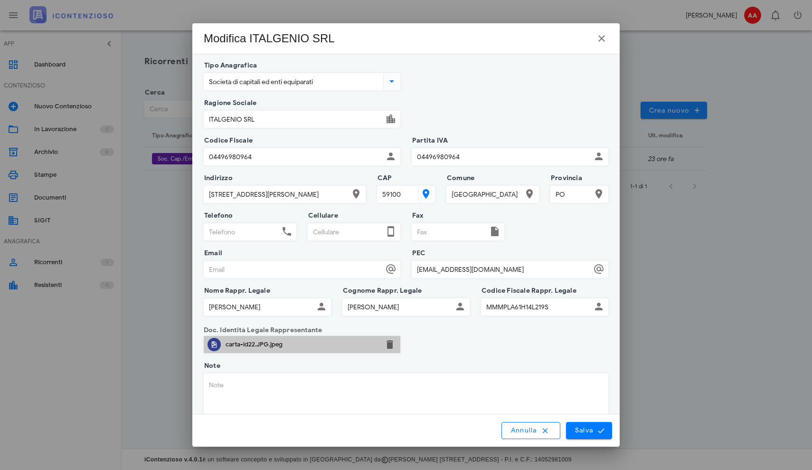
click at [353, 347] on div "carta-id22.JPG.jpeg" at bounding box center [302, 345] width 153 height 8
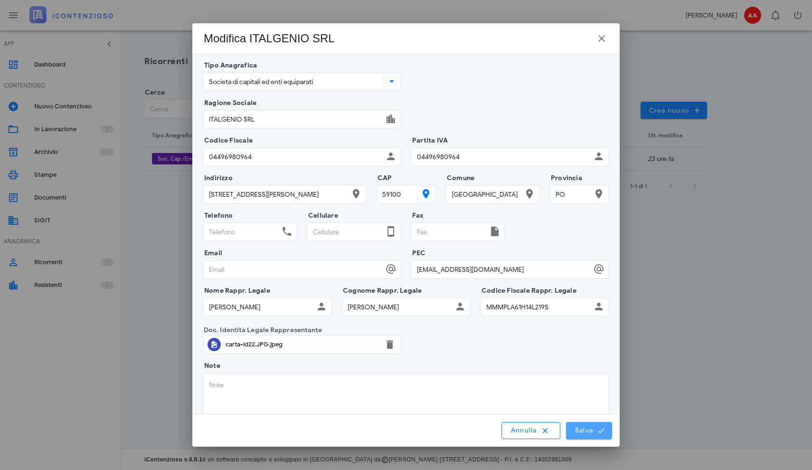
click at [585, 432] on span "Salva" at bounding box center [589, 430] width 29 height 9
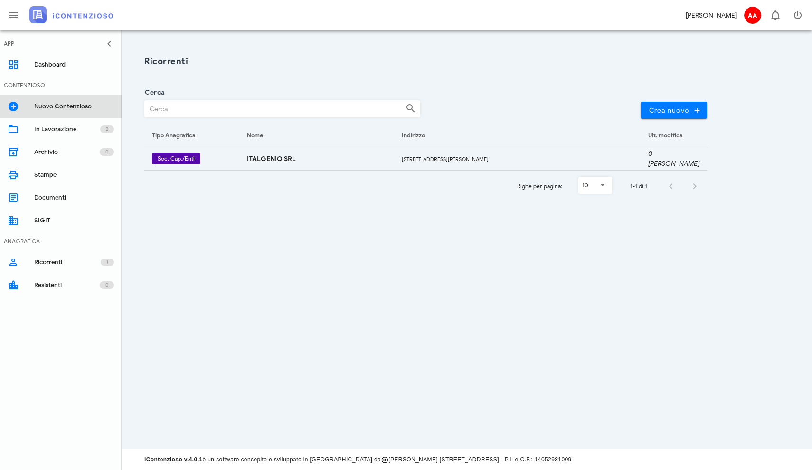
click at [55, 105] on div "Nuovo Contenzioso" at bounding box center [74, 107] width 80 height 8
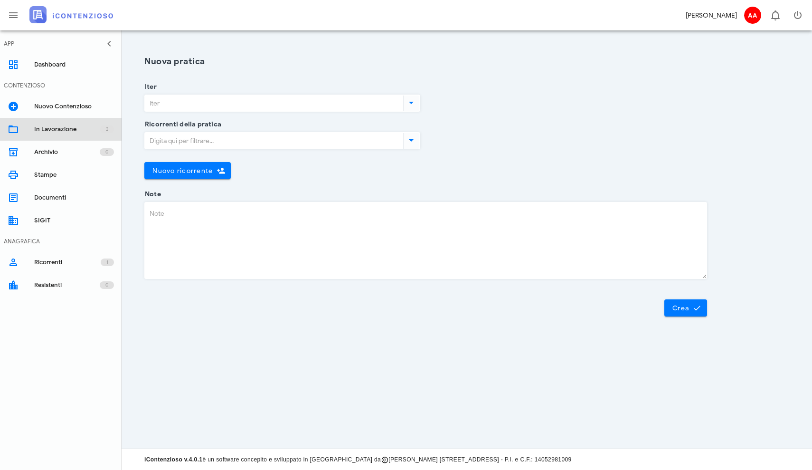
click at [42, 127] on div "In Lavorazione" at bounding box center [67, 129] width 66 height 8
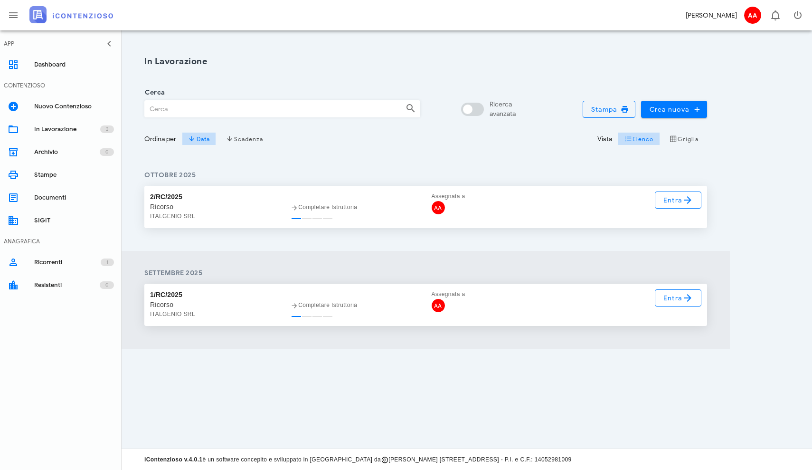
click at [211, 210] on div "Ricorso" at bounding box center [214, 207] width 129 height 10
click at [160, 205] on div "Ricorso" at bounding box center [214, 207] width 129 height 10
click at [668, 201] on span "Entra" at bounding box center [678, 199] width 31 height 11
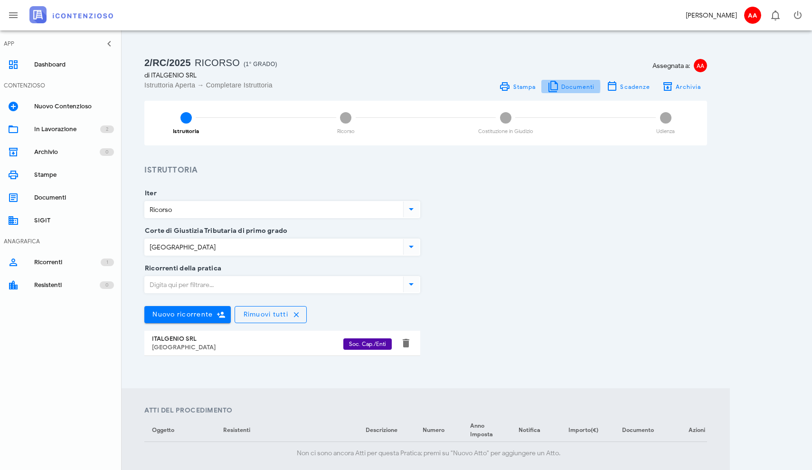
click at [562, 85] on span "Documenti" at bounding box center [572, 86] width 48 height 11
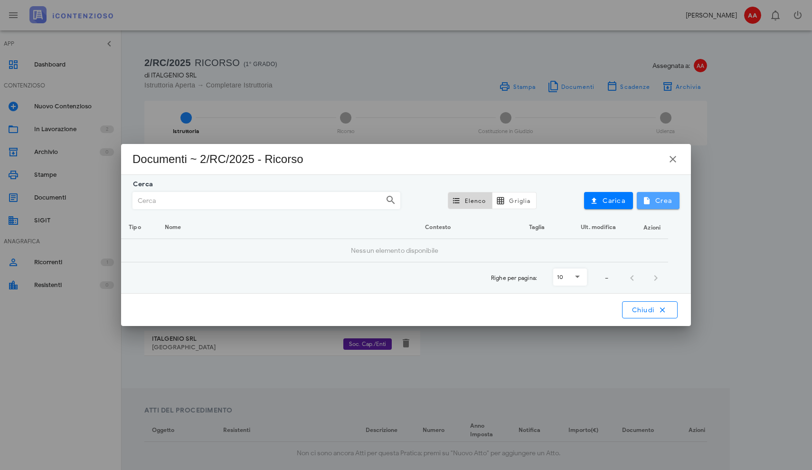
click at [655, 200] on span "Crea" at bounding box center [659, 200] width 28 height 9
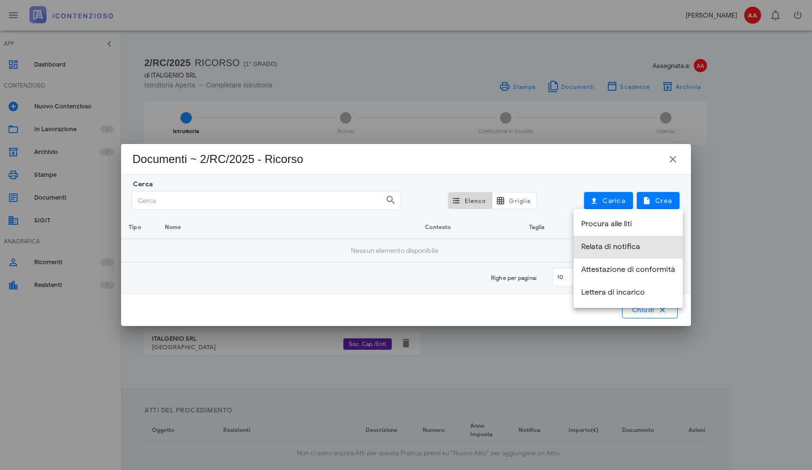
click at [588, 248] on div "Relata di notifica" at bounding box center [628, 246] width 94 height 9
